Goal: Task Accomplishment & Management: Use online tool/utility

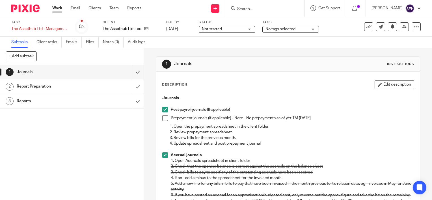
click at [164, 118] on span at bounding box center [165, 118] width 6 height 6
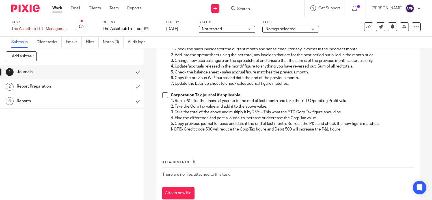
scroll to position [242, 0]
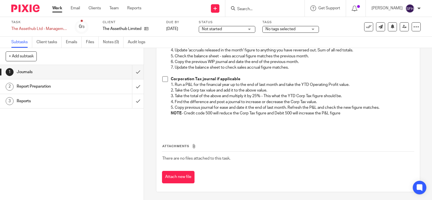
click at [163, 78] on span at bounding box center [165, 79] width 6 height 6
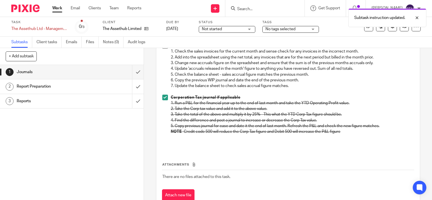
scroll to position [158, 0]
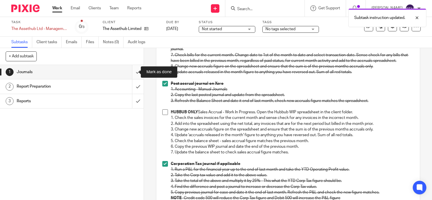
click at [131, 75] on input "submit" at bounding box center [72, 72] width 144 height 14
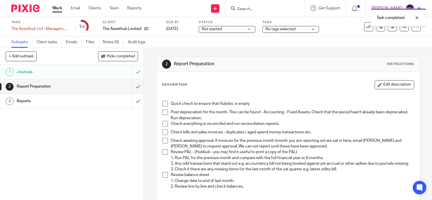
scroll to position [28, 0]
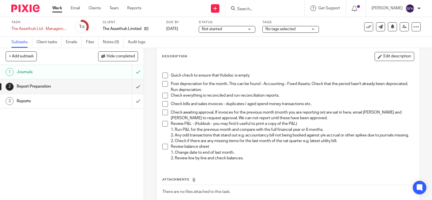
click at [164, 75] on span at bounding box center [165, 76] width 6 height 6
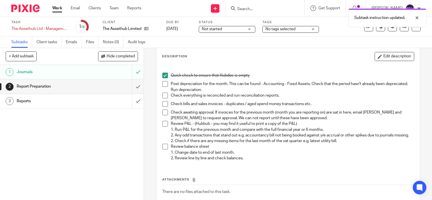
click at [165, 86] on span at bounding box center [165, 84] width 6 height 6
click at [164, 98] on li "Check everything is reconciled and run reconciliation reports." at bounding box center [288, 97] width 252 height 8
click at [164, 96] on span at bounding box center [165, 96] width 6 height 6
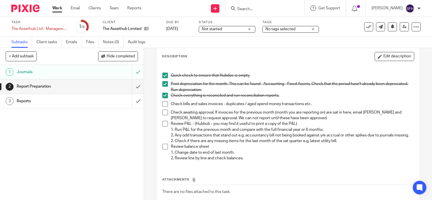
click at [162, 105] on span at bounding box center [165, 104] width 6 height 6
click at [163, 113] on span at bounding box center [165, 113] width 6 height 6
click at [164, 123] on span at bounding box center [165, 124] width 6 height 6
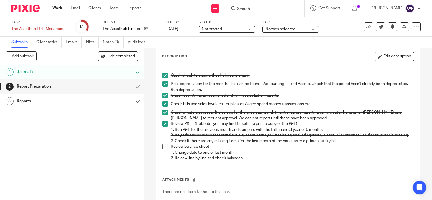
click at [165, 150] on span at bounding box center [165, 147] width 6 height 6
click at [131, 88] on input "submit" at bounding box center [72, 86] width 144 height 14
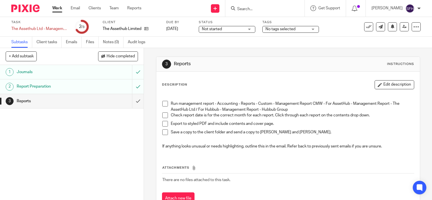
click at [165, 102] on span at bounding box center [165, 104] width 6 height 6
click at [162, 117] on span at bounding box center [165, 116] width 6 height 6
